Goal: Task Accomplishment & Management: Complete application form

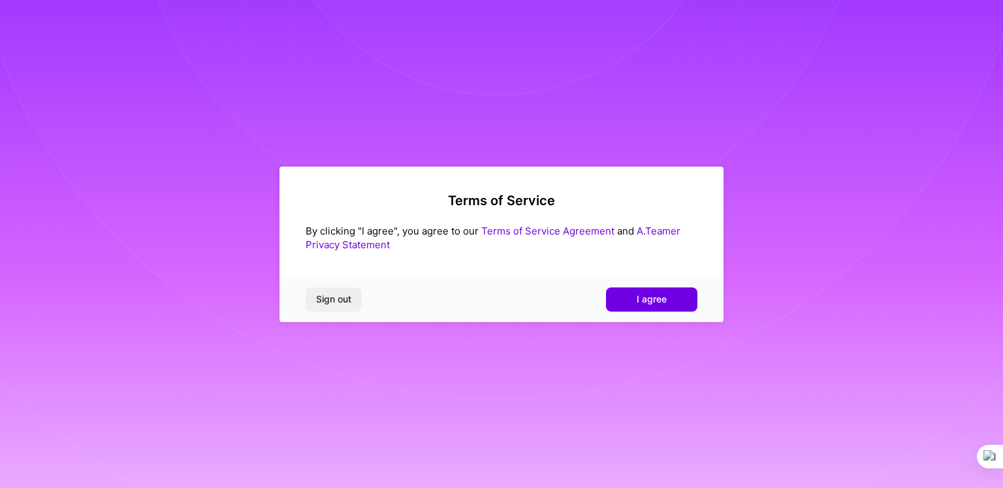
click at [665, 309] on button "I agree" at bounding box center [651, 298] width 91 height 23
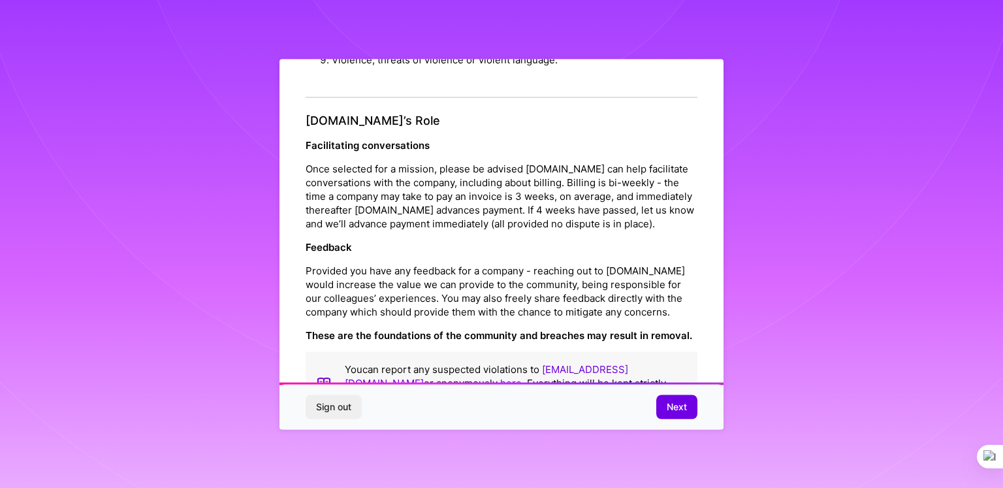
scroll to position [1480, 0]
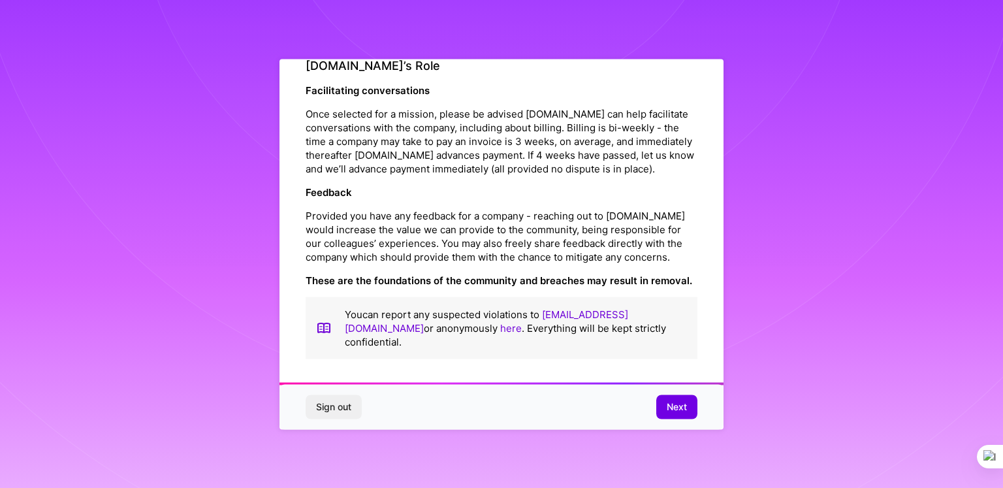
drag, startPoint x: 674, startPoint y: 401, endPoint x: 668, endPoint y: 395, distance: 8.4
click at [674, 403] on span "Next" at bounding box center [676, 406] width 20 height 13
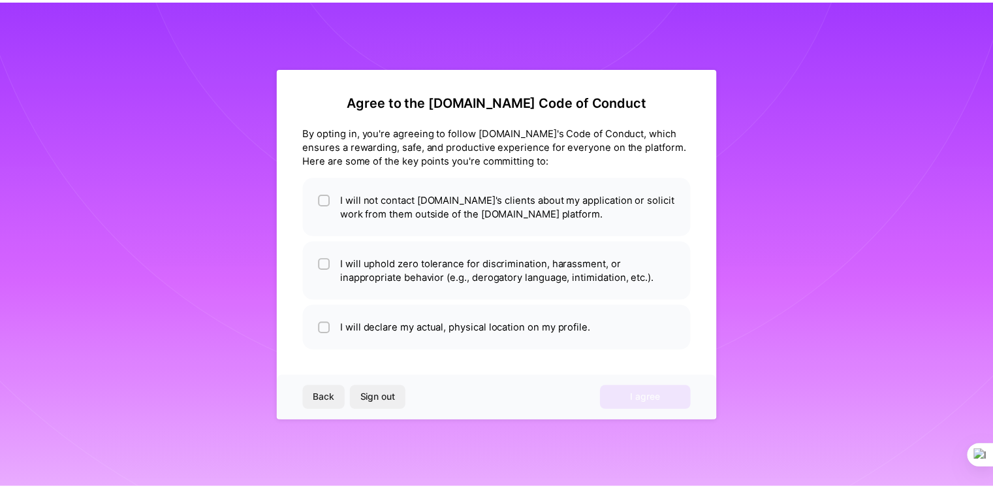
scroll to position [0, 0]
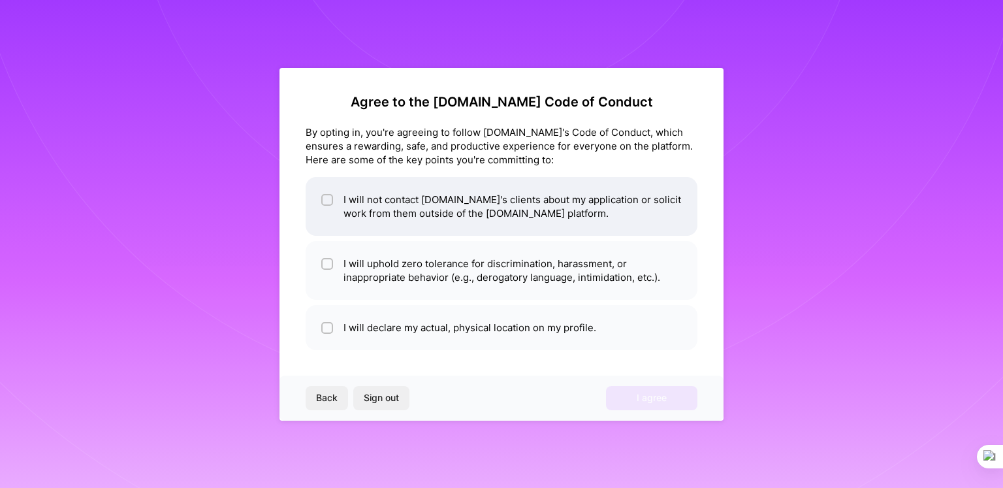
click at [322, 202] on div at bounding box center [327, 200] width 12 height 12
checkbox input "true"
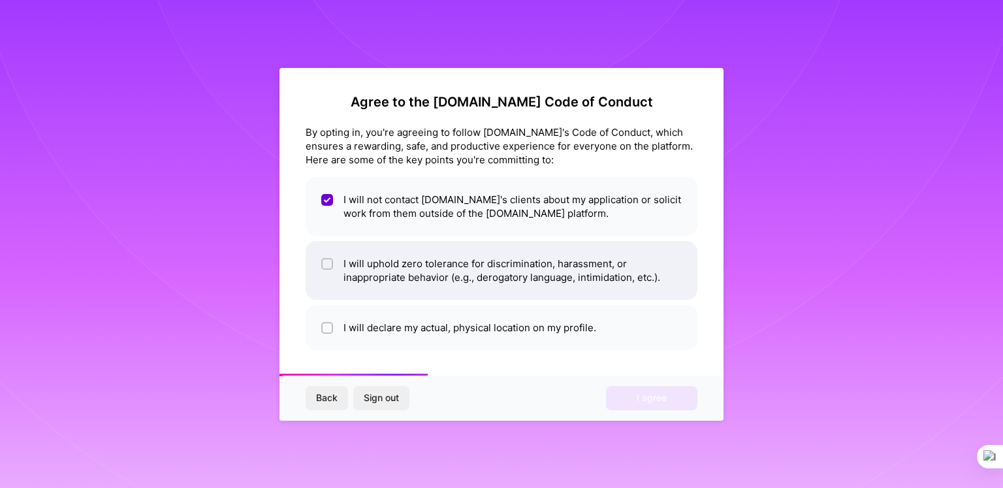
click at [328, 272] on span at bounding box center [327, 270] width 12 height 27
checkbox input "true"
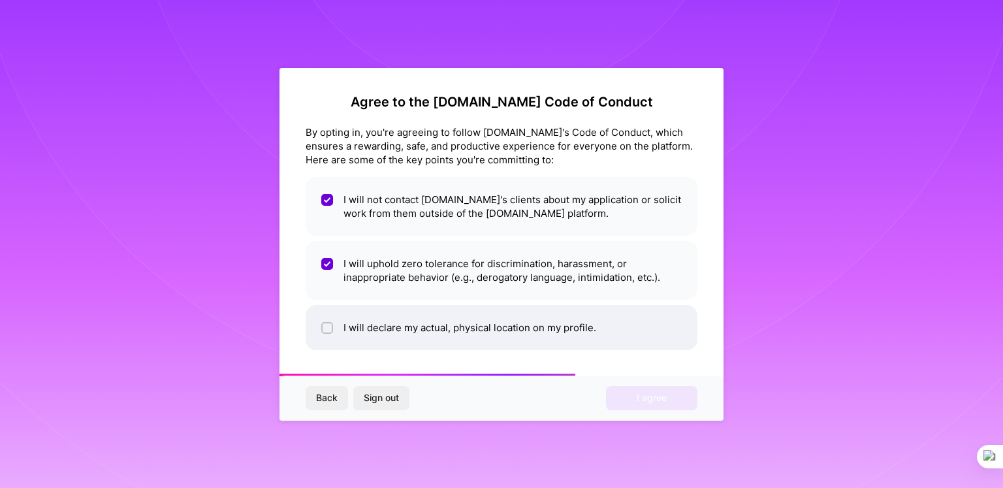
click at [334, 332] on li "I will declare my actual, physical location on my profile." at bounding box center [501, 327] width 392 height 45
checkbox input "true"
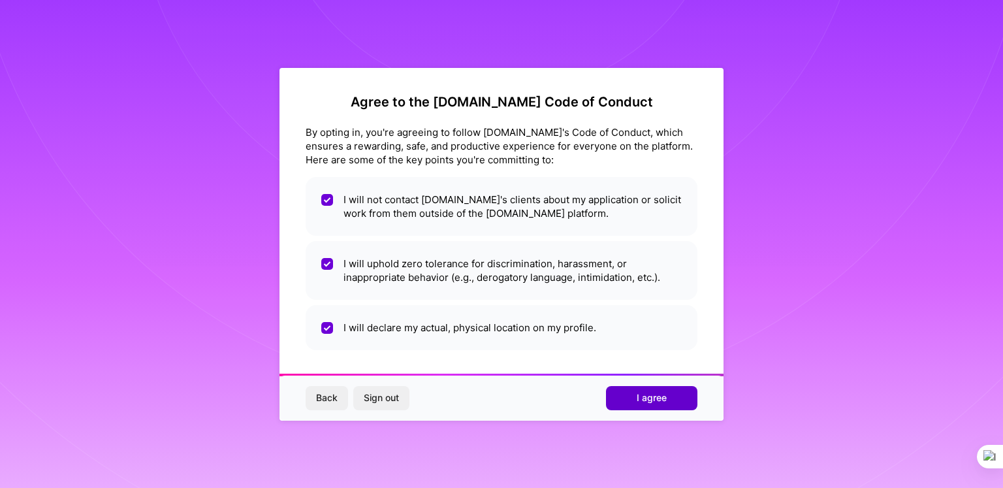
click at [637, 401] on span "I agree" at bounding box center [651, 397] width 30 height 13
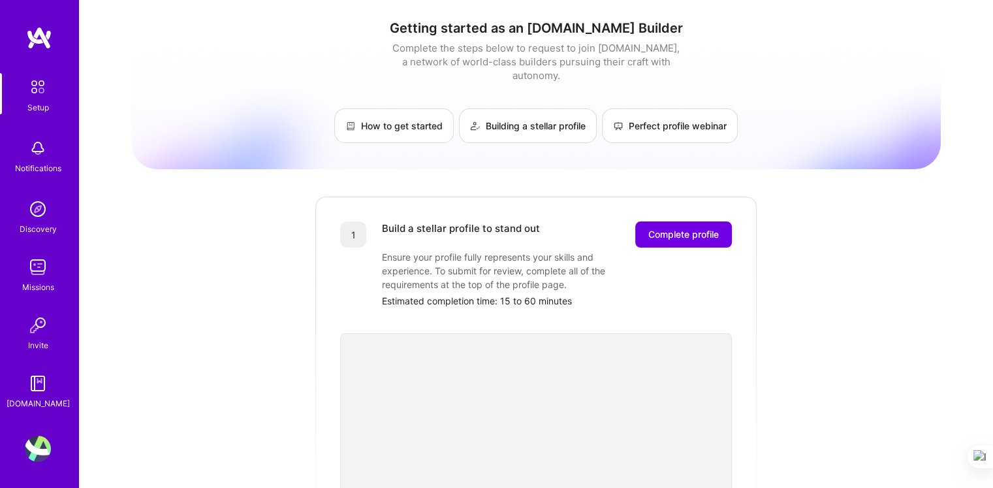
click at [697, 228] on span "Complete profile" at bounding box center [683, 234] width 70 height 13
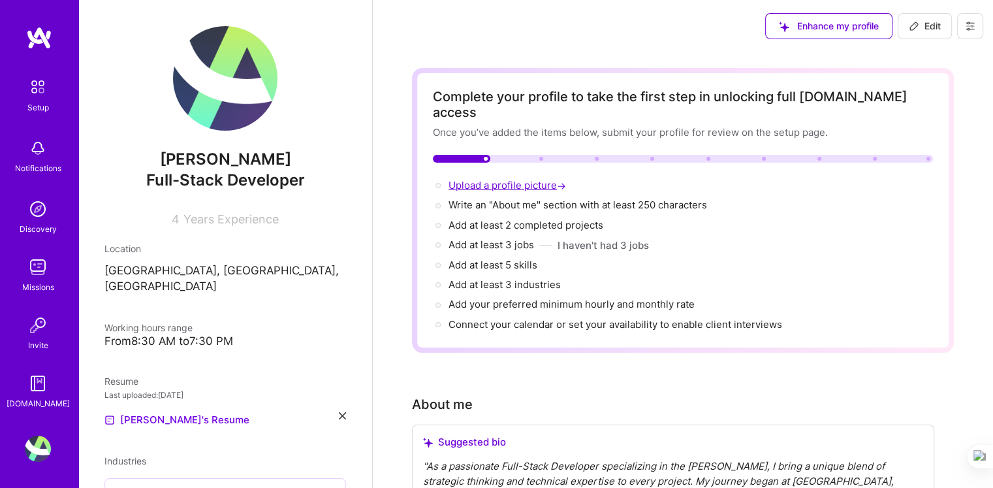
click at [475, 179] on span "Upload a profile picture →" at bounding box center [508, 185] width 120 height 12
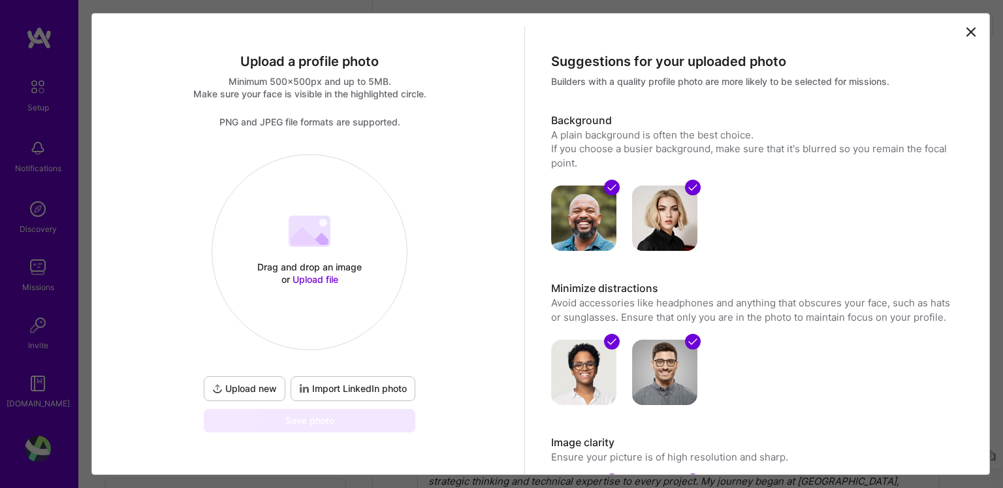
click at [303, 281] on span "Upload file" at bounding box center [315, 279] width 46 height 11
